Goal: Transaction & Acquisition: Purchase product/service

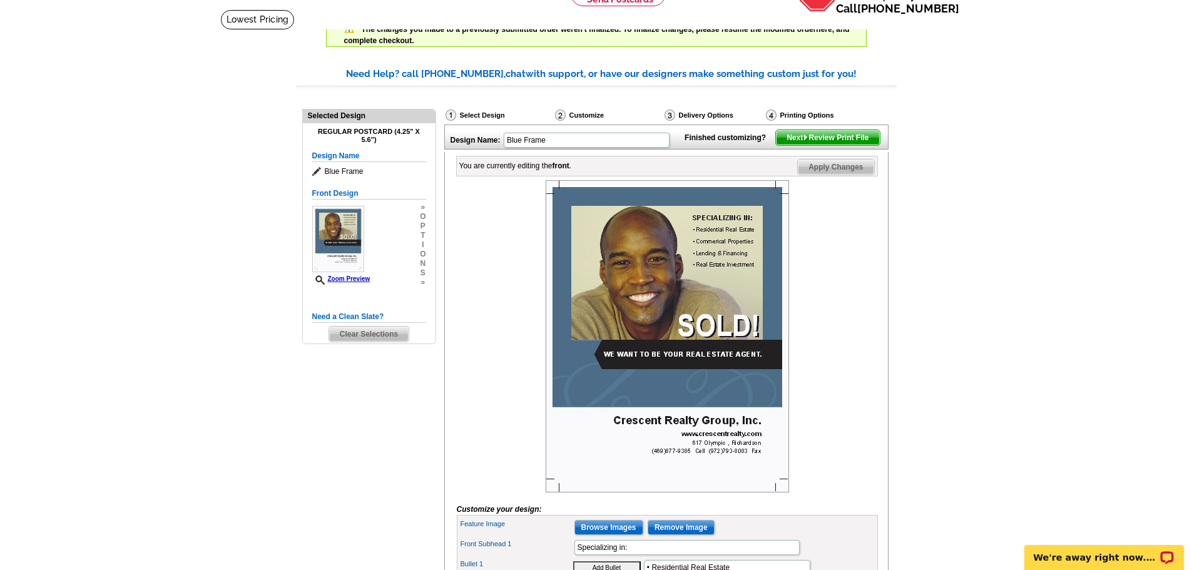
scroll to position [63, 0]
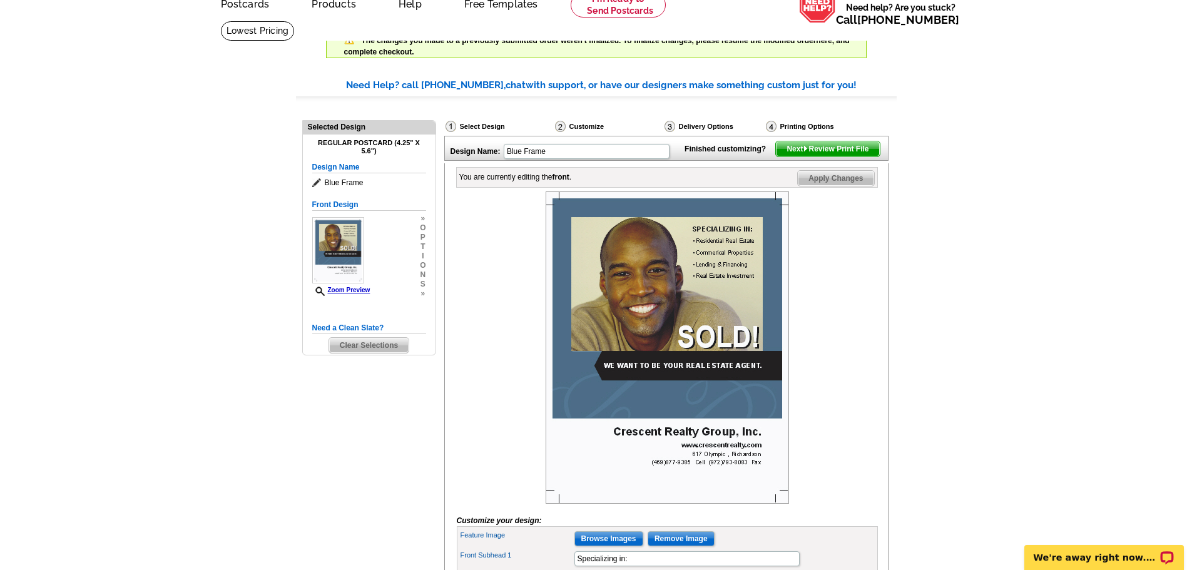
click at [850, 156] on span "Next Review Print File" at bounding box center [827, 148] width 103 height 15
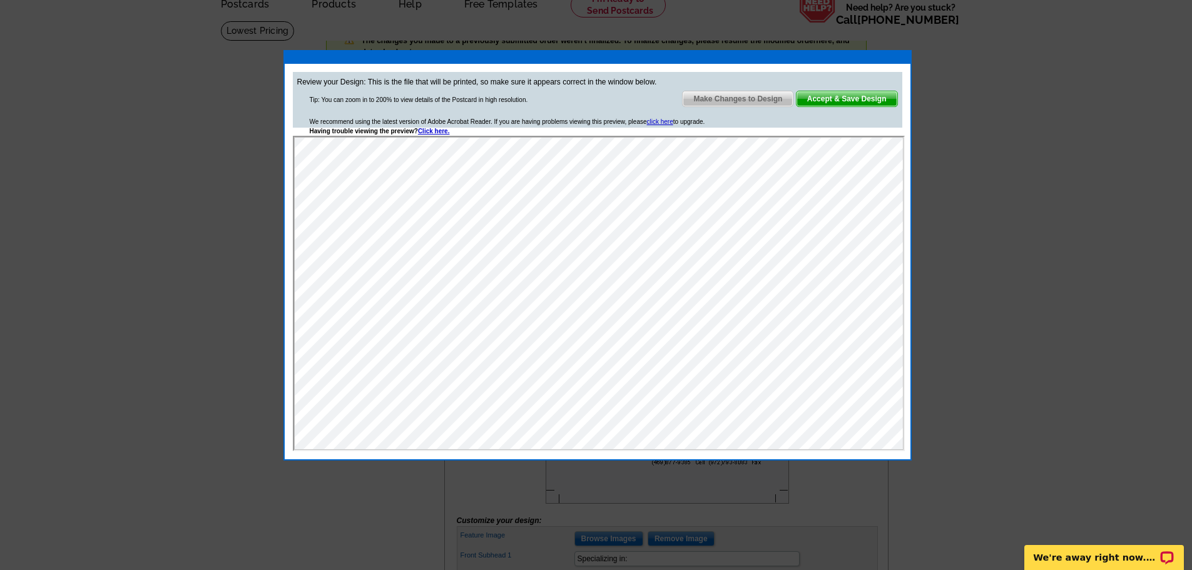
scroll to position [0, 0]
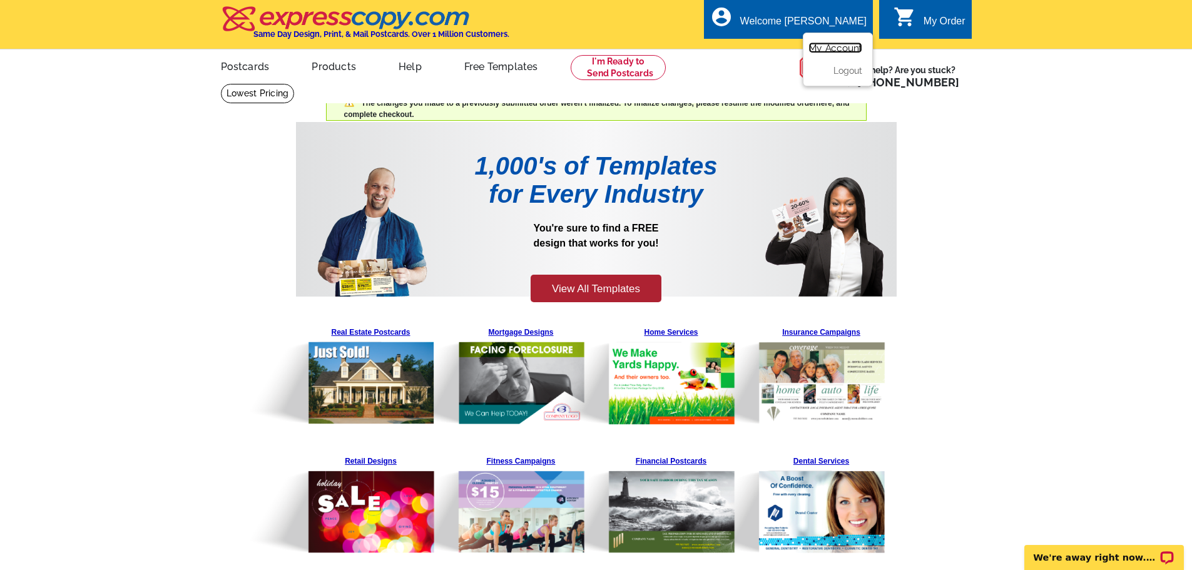
click at [841, 49] on link "My Account" at bounding box center [836, 48] width 54 height 11
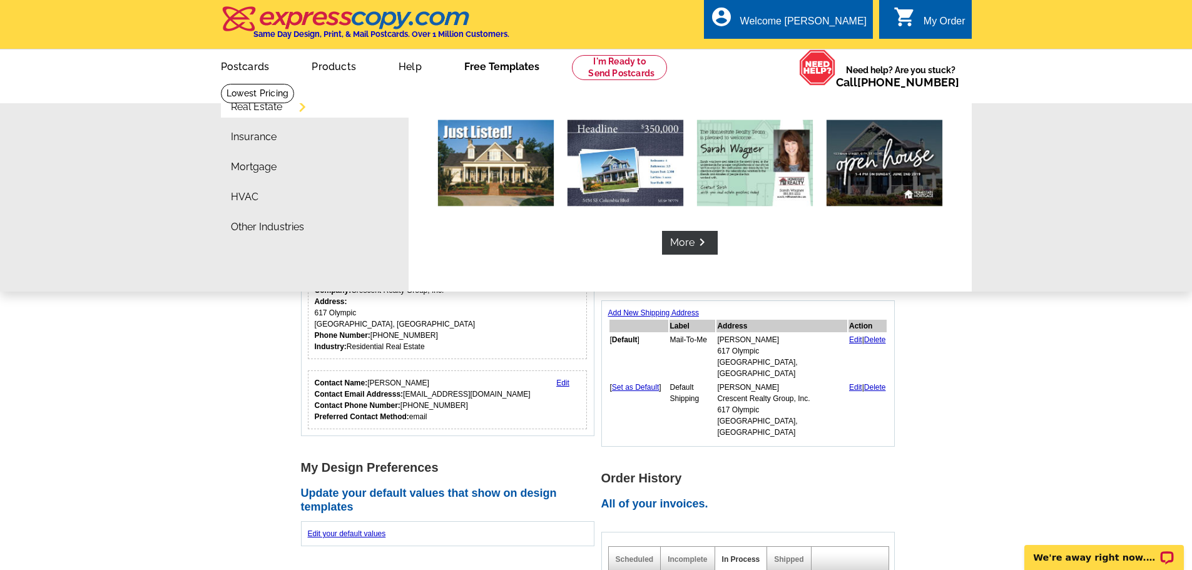
click at [516, 63] on link "Free Templates" at bounding box center [501, 65] width 115 height 29
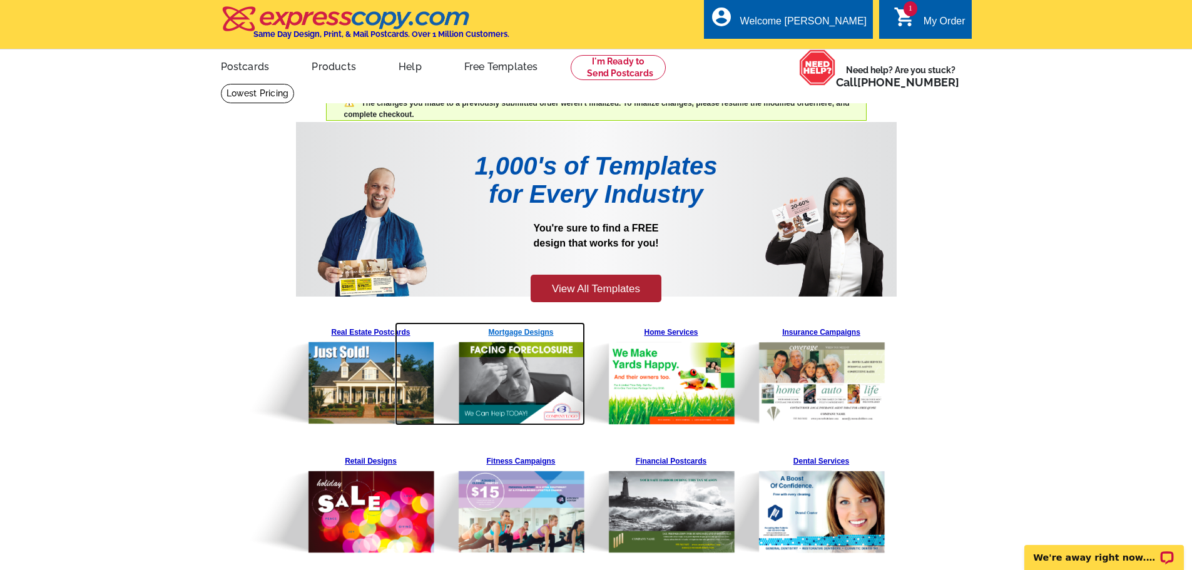
click at [399, 330] on img at bounding box center [490, 373] width 191 height 103
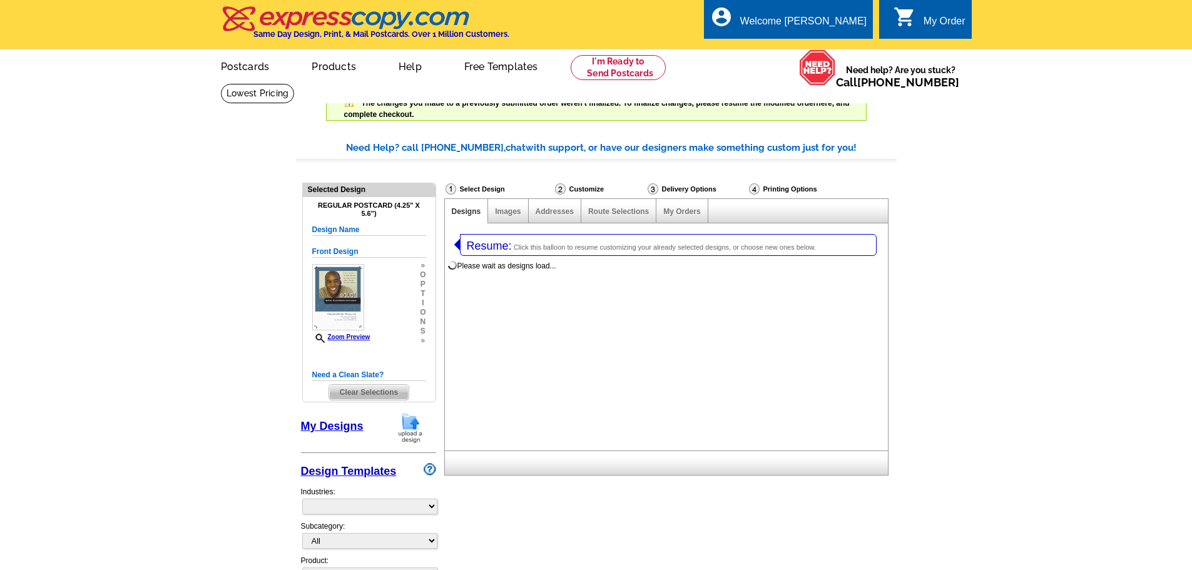
select select "1"
select select "back"
select select "774"
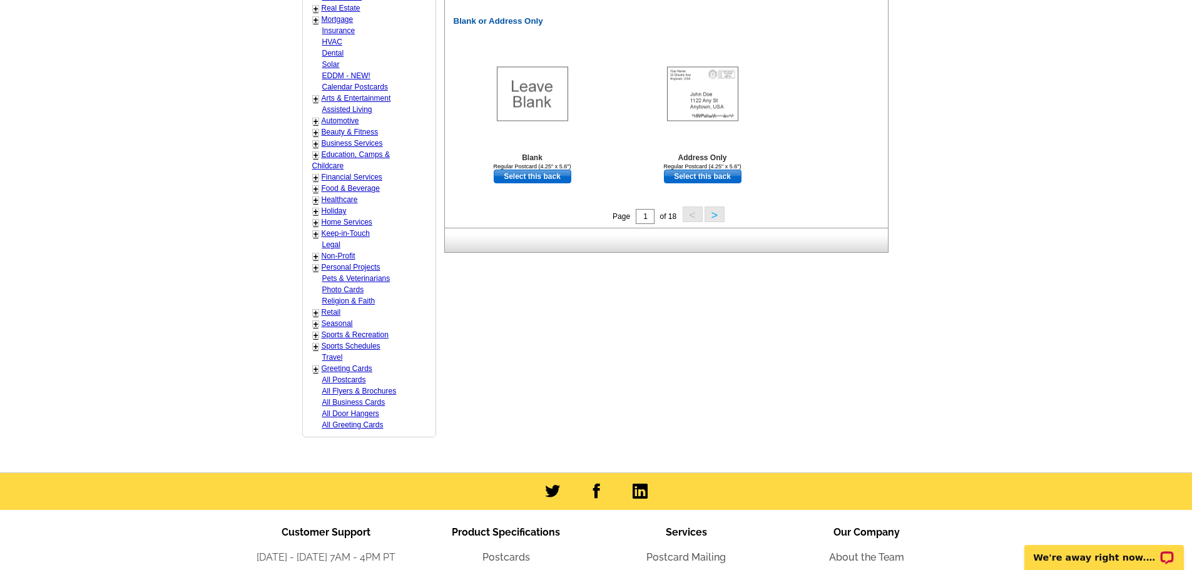
scroll to position [751, 0]
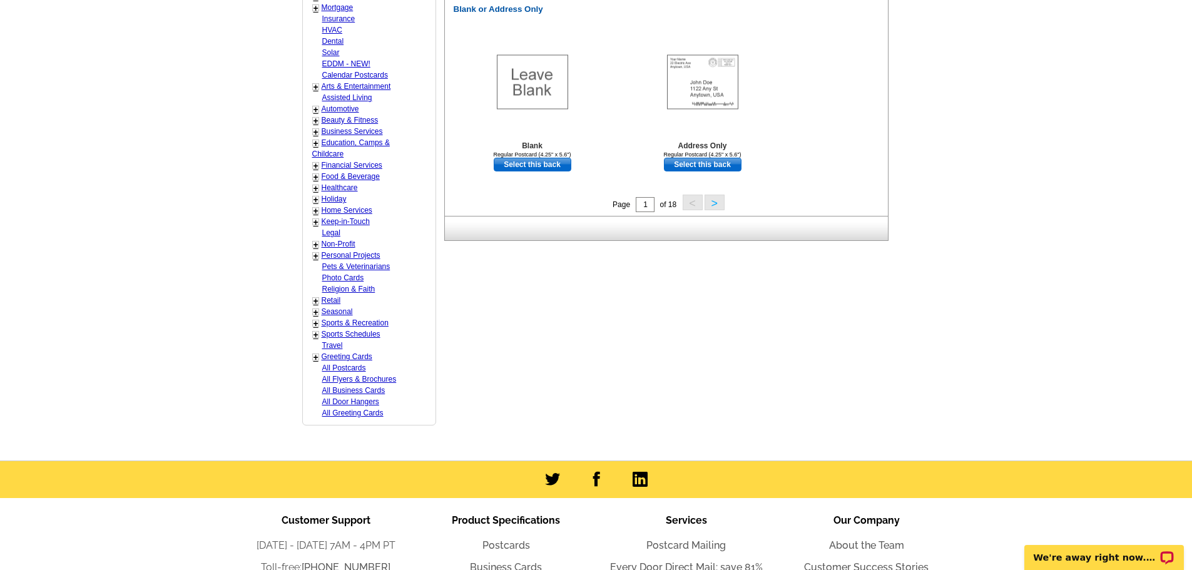
click at [717, 206] on button ">" at bounding box center [715, 203] width 20 height 16
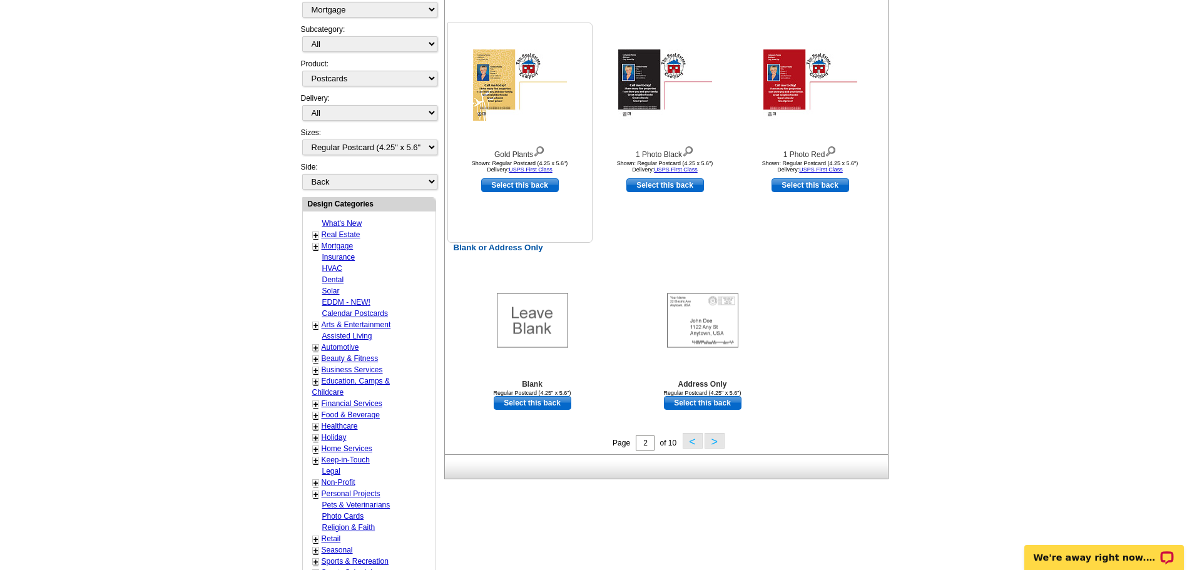
scroll to position [545, 0]
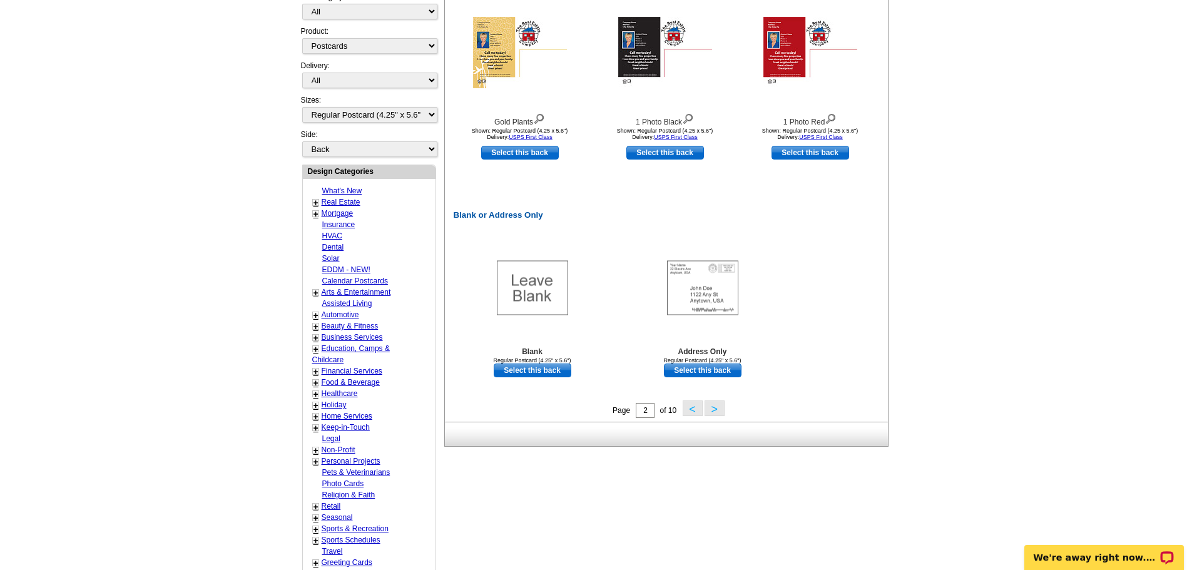
click at [714, 407] on button ">" at bounding box center [715, 409] width 20 height 16
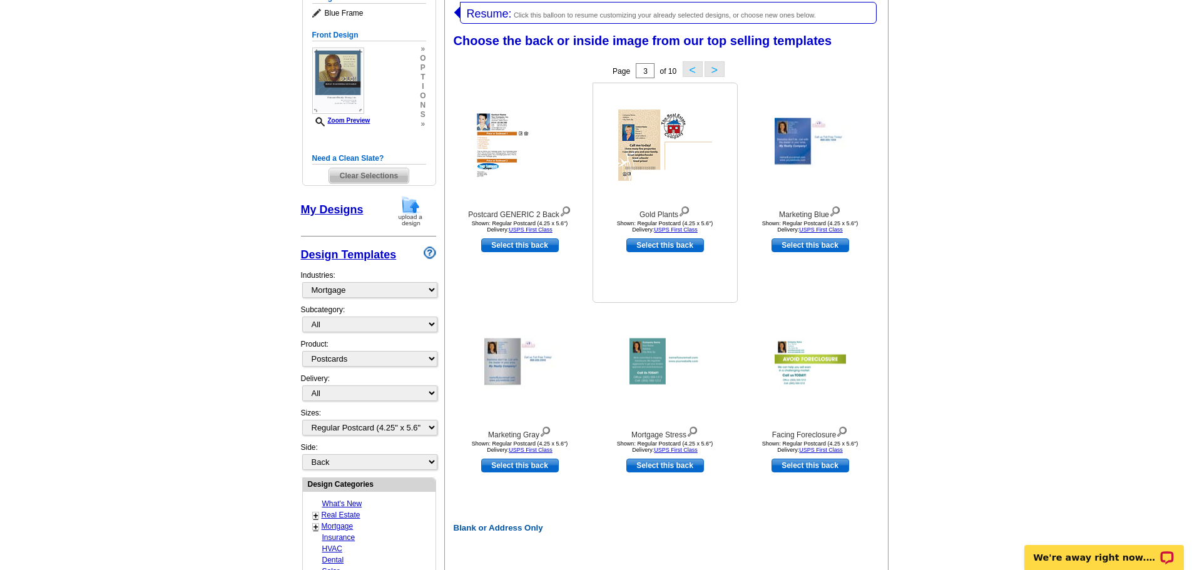
scroll to position [0, 0]
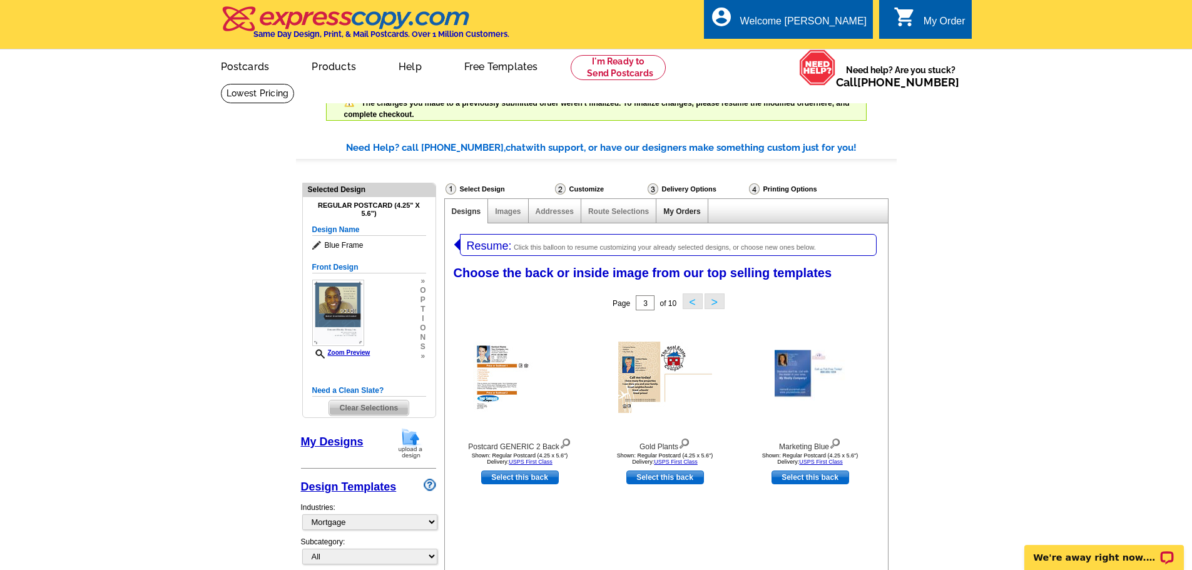
click at [688, 210] on link "My Orders" at bounding box center [681, 211] width 37 height 9
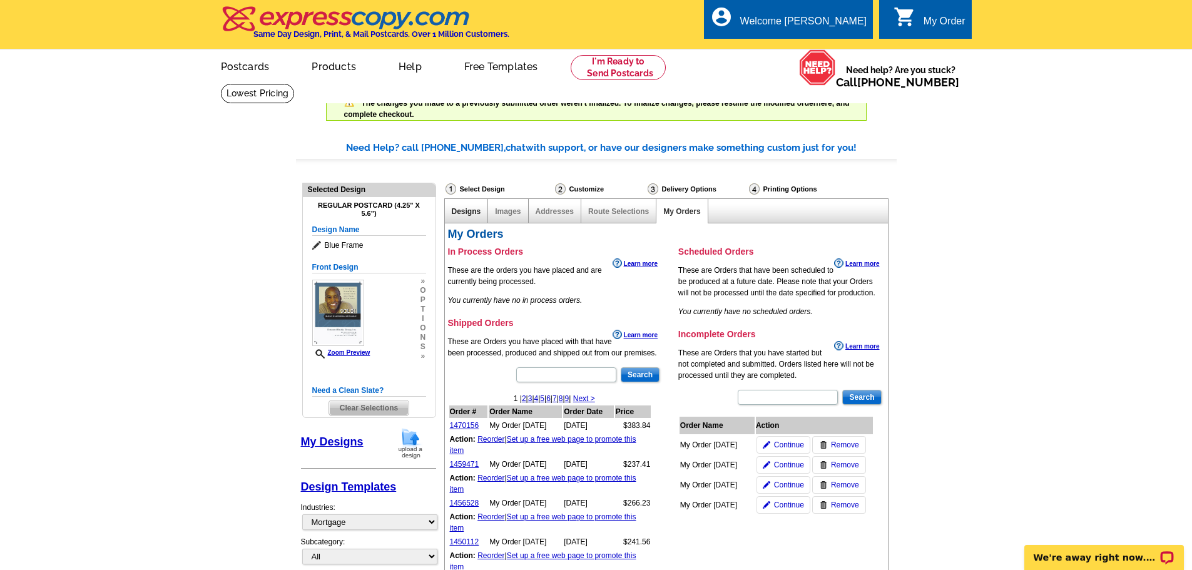
click at [466, 210] on link "Designs" at bounding box center [466, 211] width 29 height 9
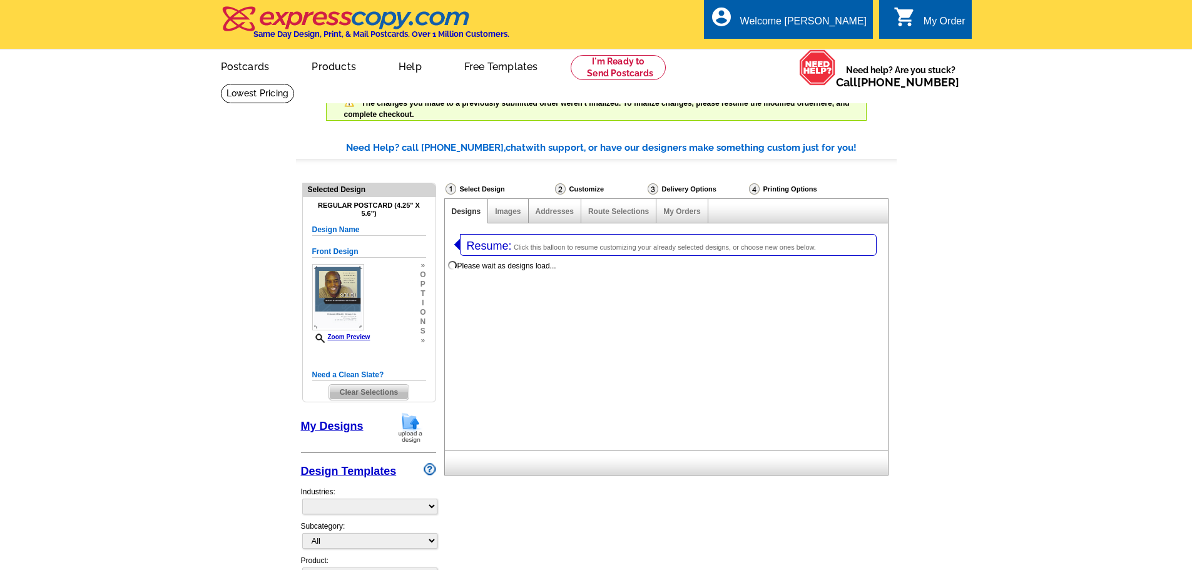
select select "1"
select select "back"
select select "785"
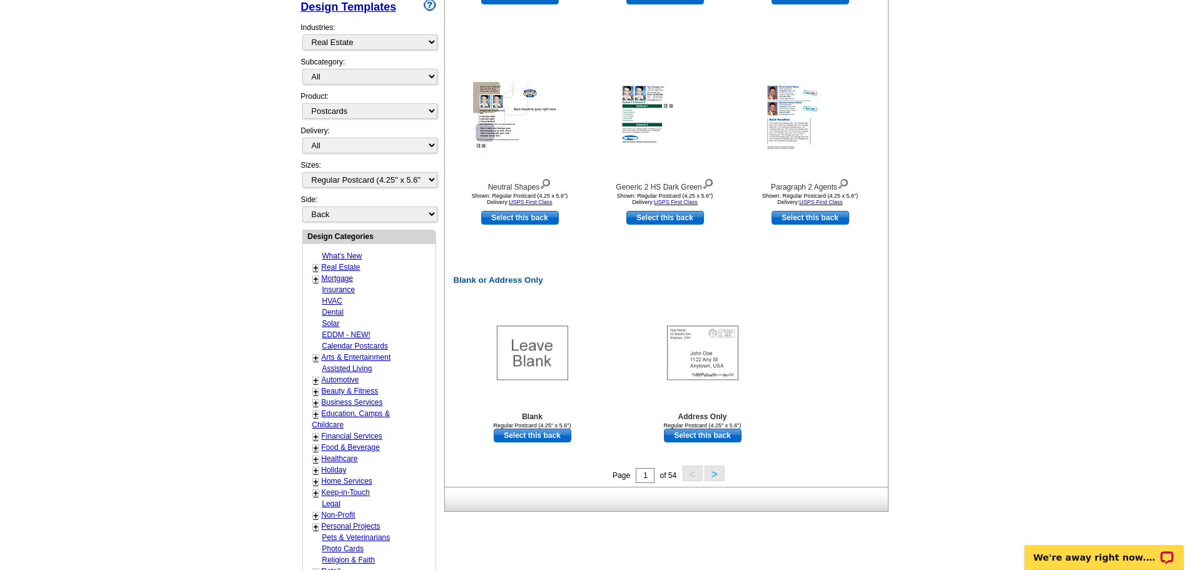
scroll to position [501, 0]
